Goal: Information Seeking & Learning: Compare options

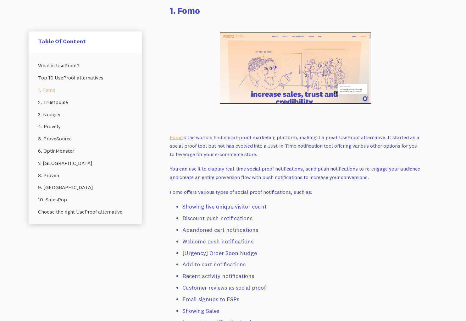
scroll to position [584, 0]
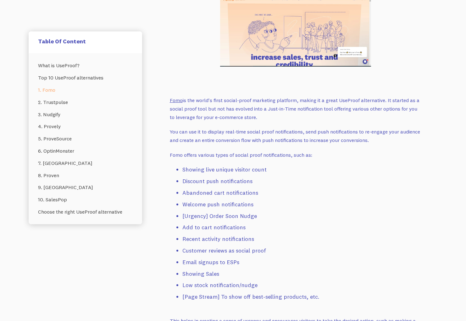
click at [178, 102] on link "Fomo" at bounding box center [176, 100] width 13 height 6
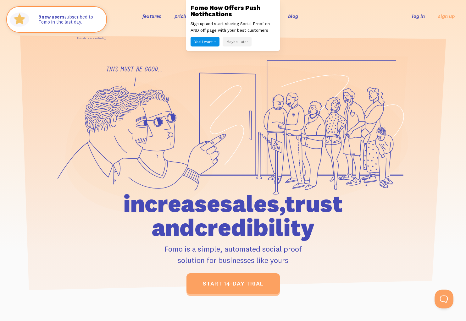
click at [245, 43] on button "Maybe Later" at bounding box center [236, 42] width 29 height 10
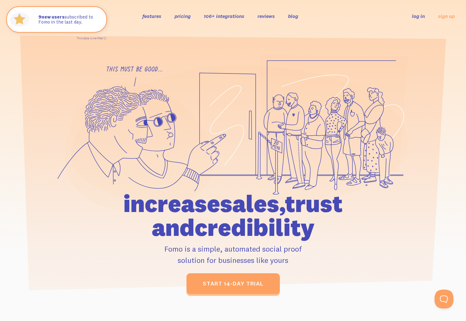
click at [184, 19] on link "pricing" at bounding box center [182, 16] width 16 height 6
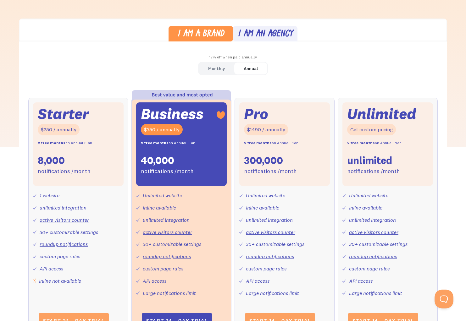
scroll to position [169, 0]
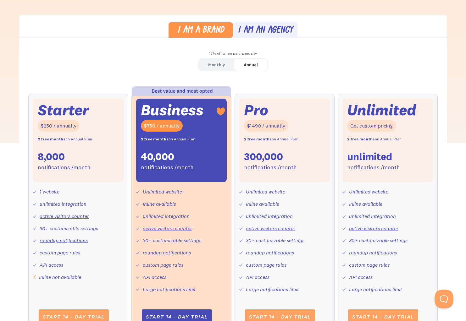
click at [220, 66] on div "Monthly" at bounding box center [216, 64] width 17 height 9
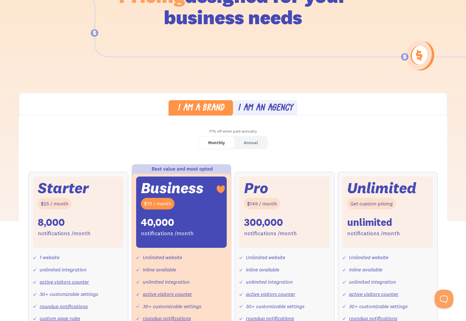
scroll to position [0, 0]
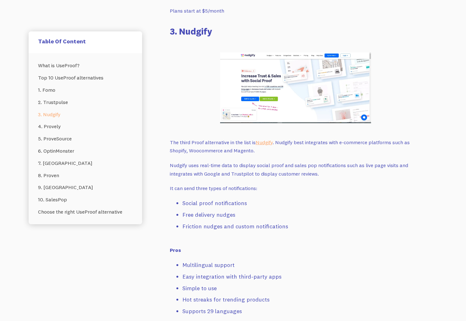
scroll to position [1574, 0]
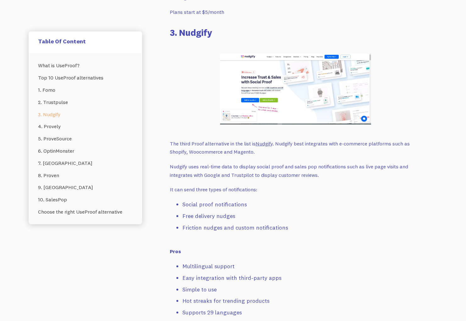
click at [265, 140] on link "Nudgify" at bounding box center [263, 143] width 17 height 6
